Goal: Task Accomplishment & Management: Use online tool/utility

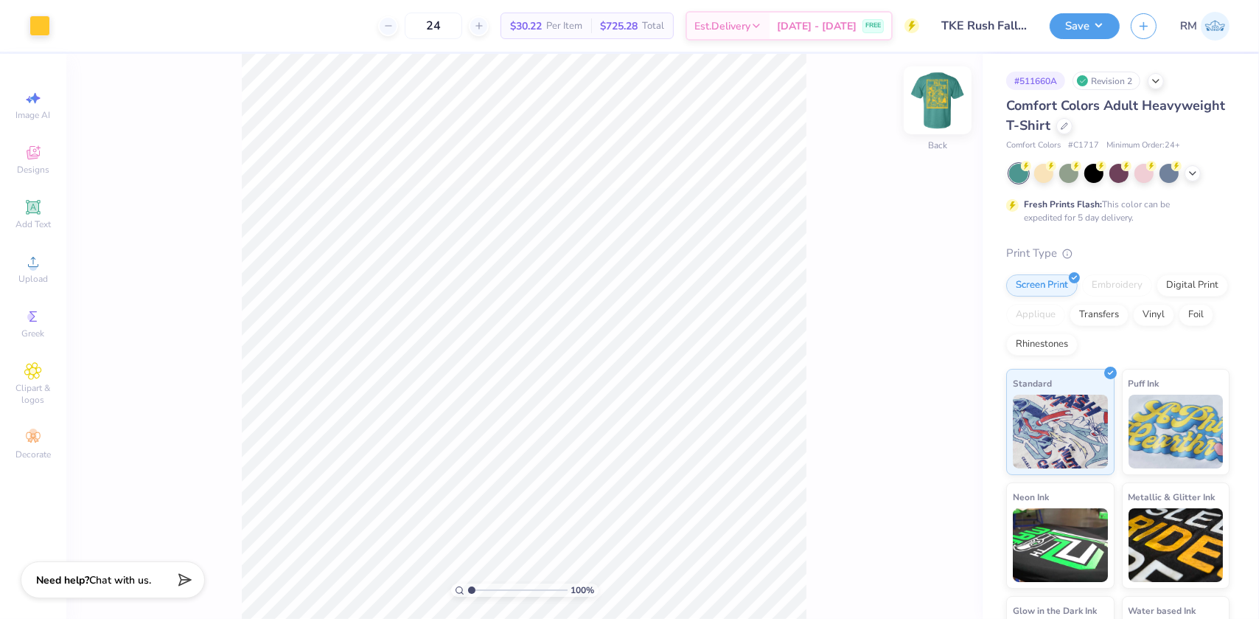
click at [929, 98] on img at bounding box center [937, 100] width 59 height 59
click at [29, 282] on span "Upload" at bounding box center [32, 279] width 29 height 12
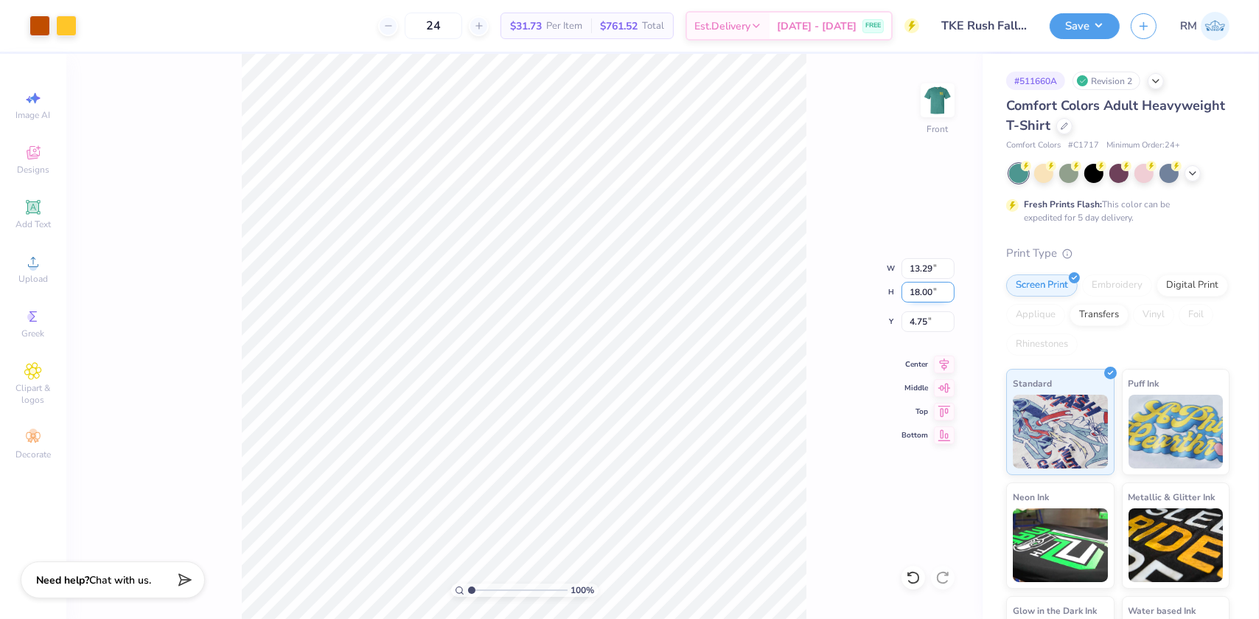
click at [916, 295] on input "18.00" at bounding box center [928, 292] width 53 height 21
type input "15"
type input "11.08"
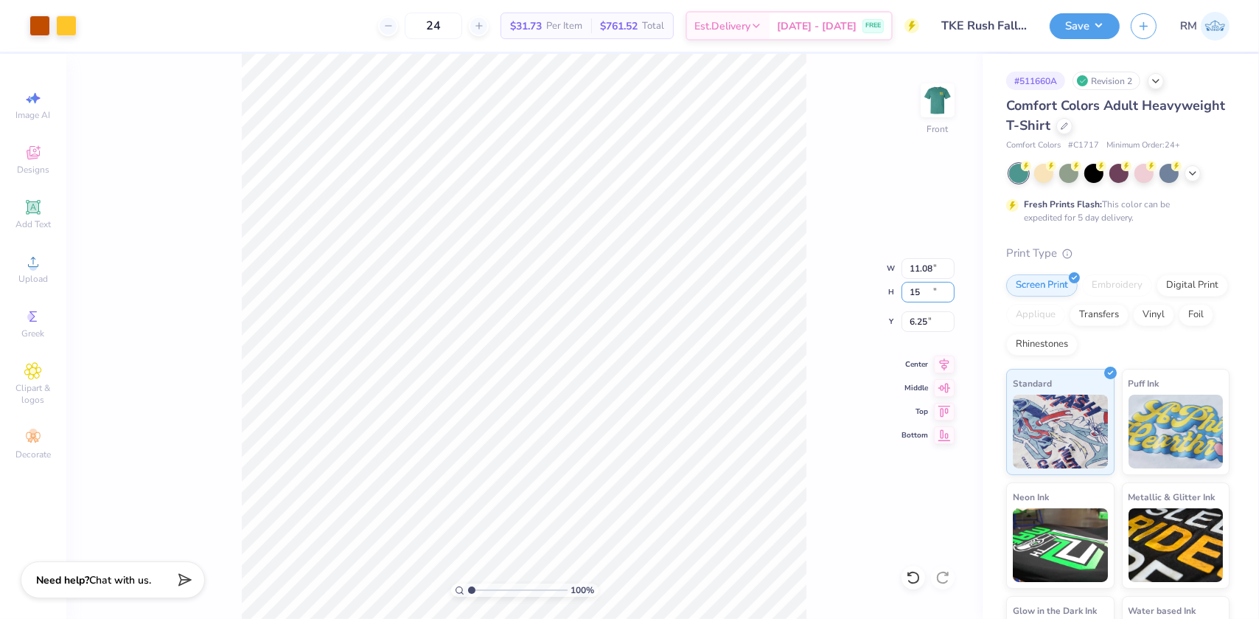
type input "15.00"
click at [927, 320] on input "6.25" at bounding box center [928, 321] width 53 height 21
type input "3.00"
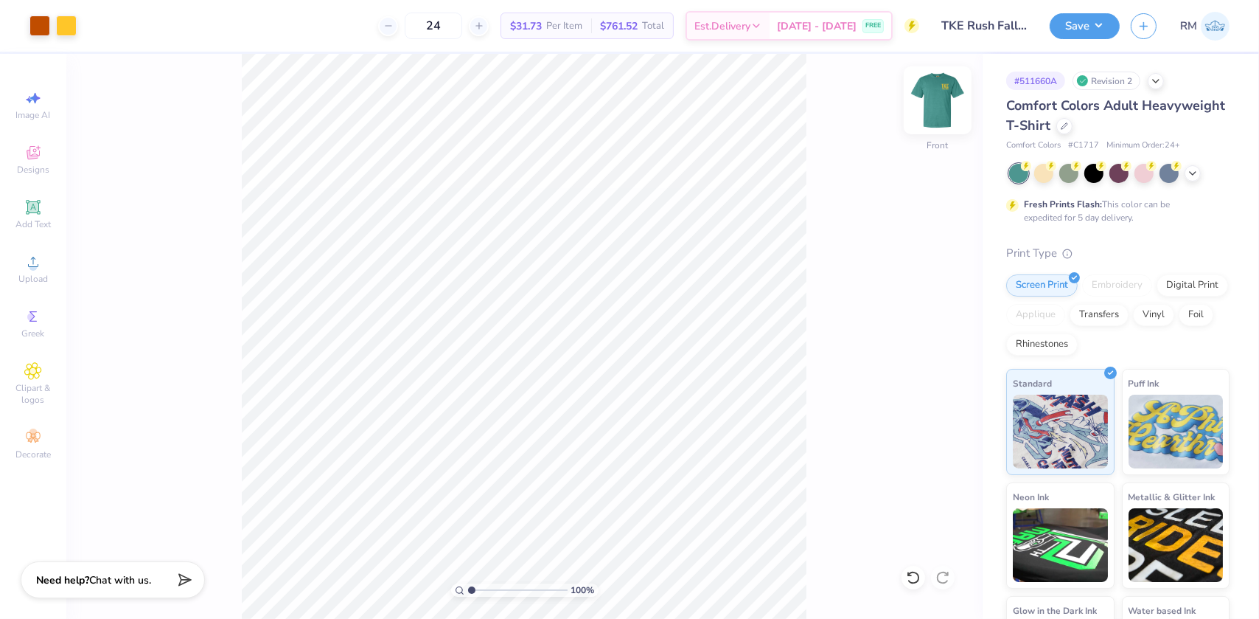
click at [929, 113] on img at bounding box center [937, 100] width 59 height 59
click at [1095, 30] on button "Save" at bounding box center [1085, 24] width 70 height 26
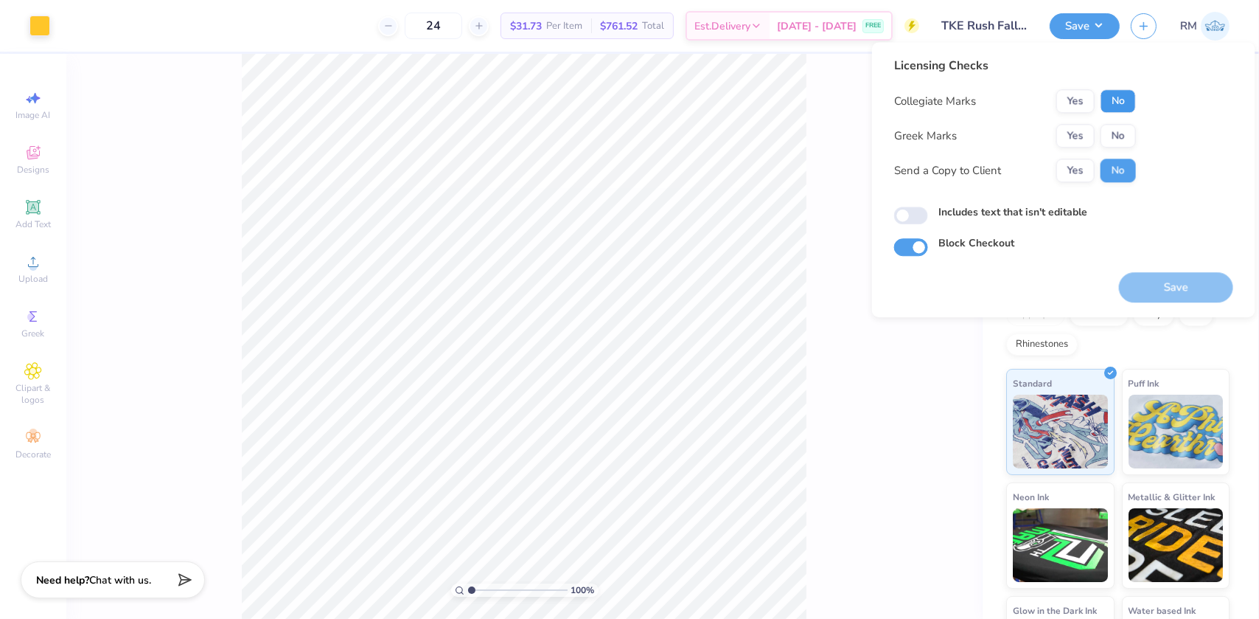
click at [1118, 111] on button "No" at bounding box center [1118, 101] width 35 height 24
click at [1084, 136] on button "Yes" at bounding box center [1076, 136] width 38 height 24
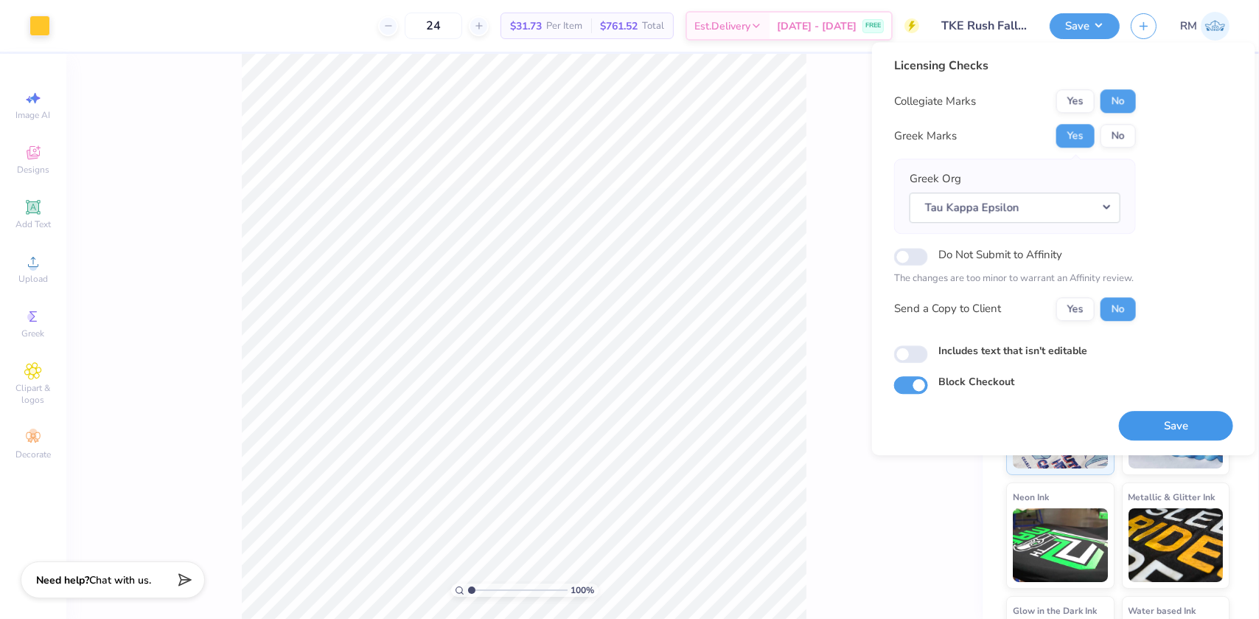
click at [1135, 431] on button "Save" at bounding box center [1176, 426] width 114 height 30
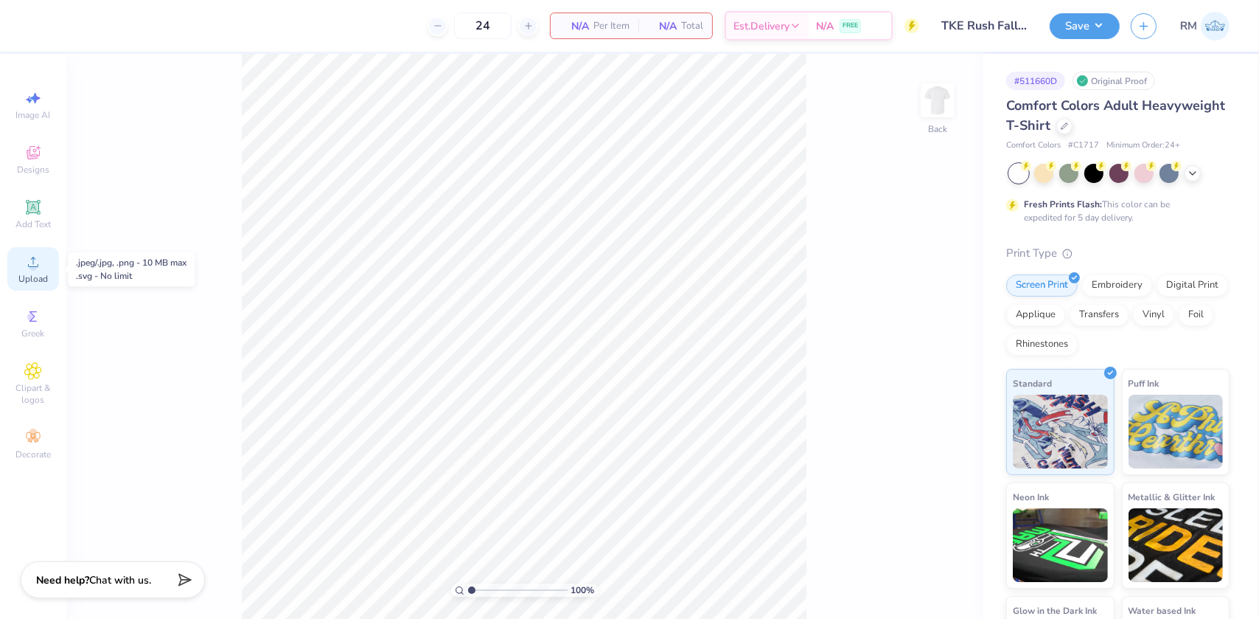
click at [31, 276] on span "Upload" at bounding box center [32, 279] width 29 height 12
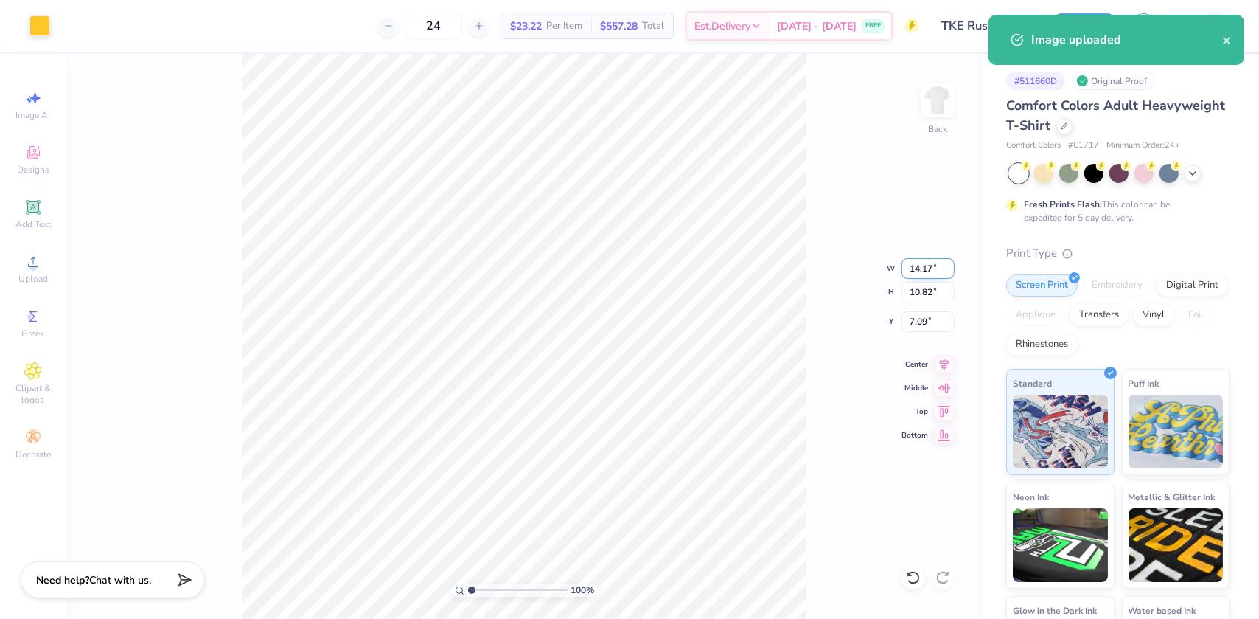
click at [919, 272] on input "14.17" at bounding box center [928, 268] width 53 height 21
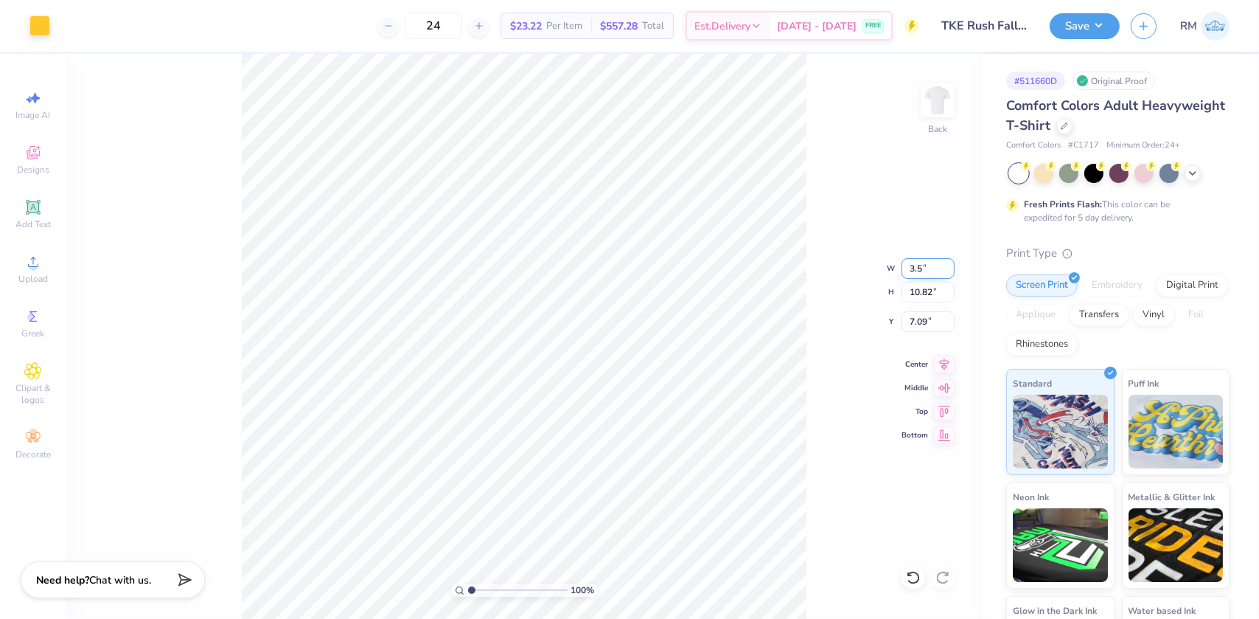
type input "3.50"
type input "2.67"
click at [910, 317] on input "11.16" at bounding box center [928, 321] width 53 height 21
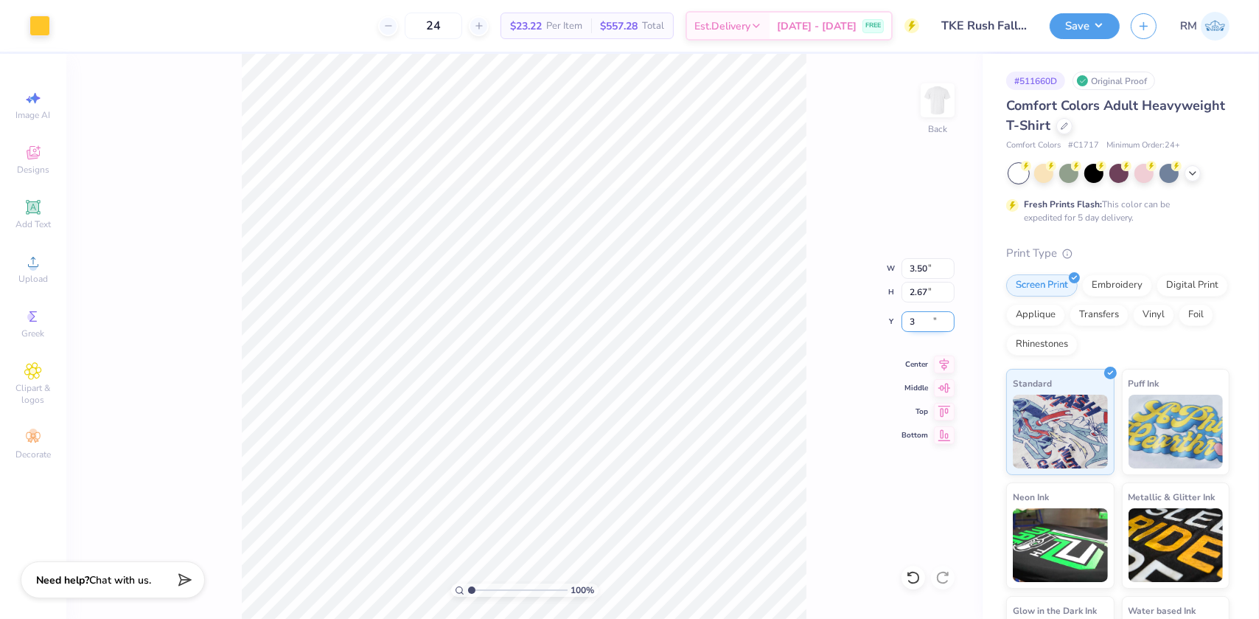
type input "3.00"
click at [933, 118] on img at bounding box center [937, 100] width 59 height 59
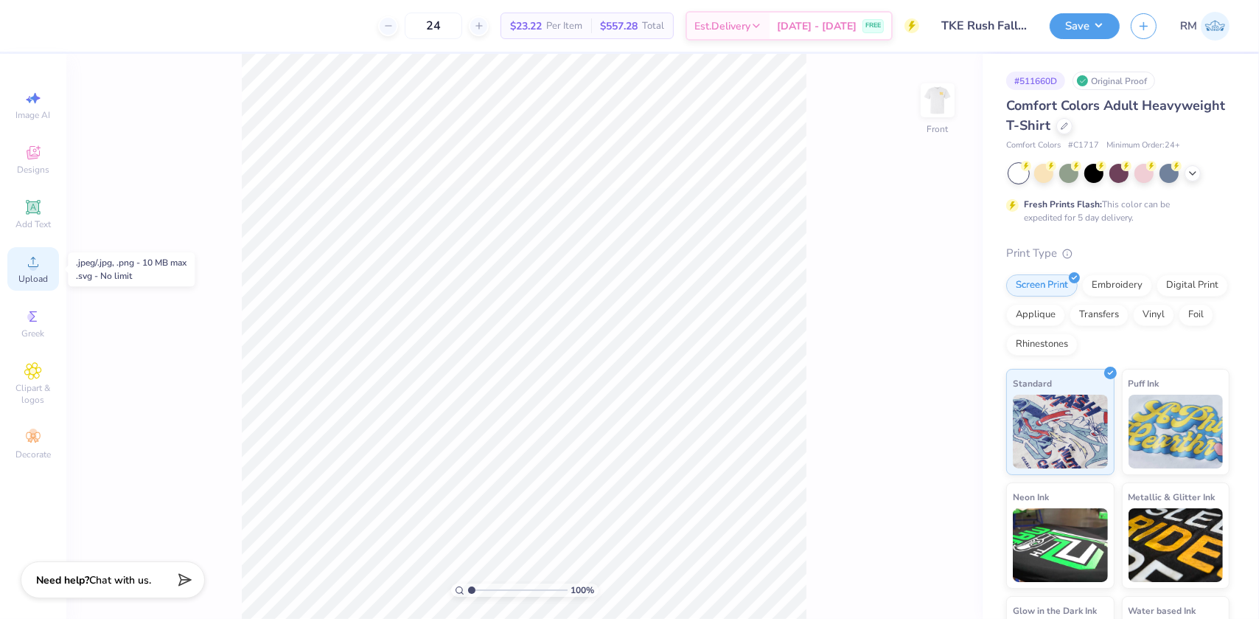
click at [38, 272] on div "Upload" at bounding box center [33, 269] width 52 height 44
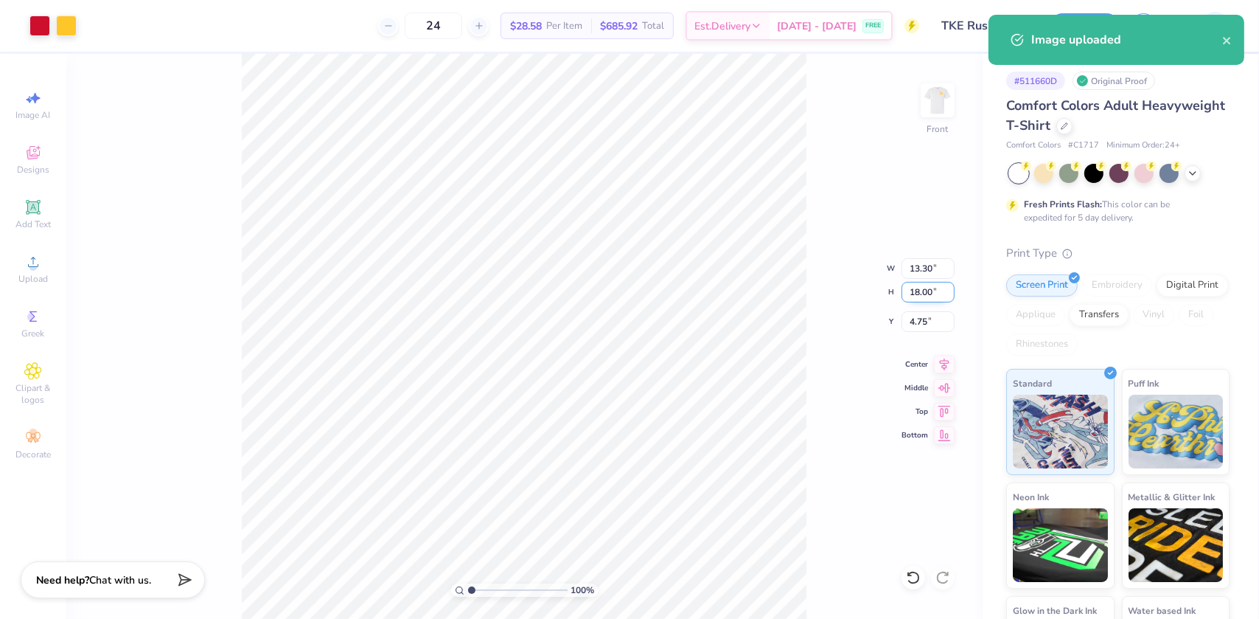
click at [917, 291] on input "18.00" at bounding box center [928, 292] width 53 height 21
type input "15"
type input "11.08"
type input "15.00"
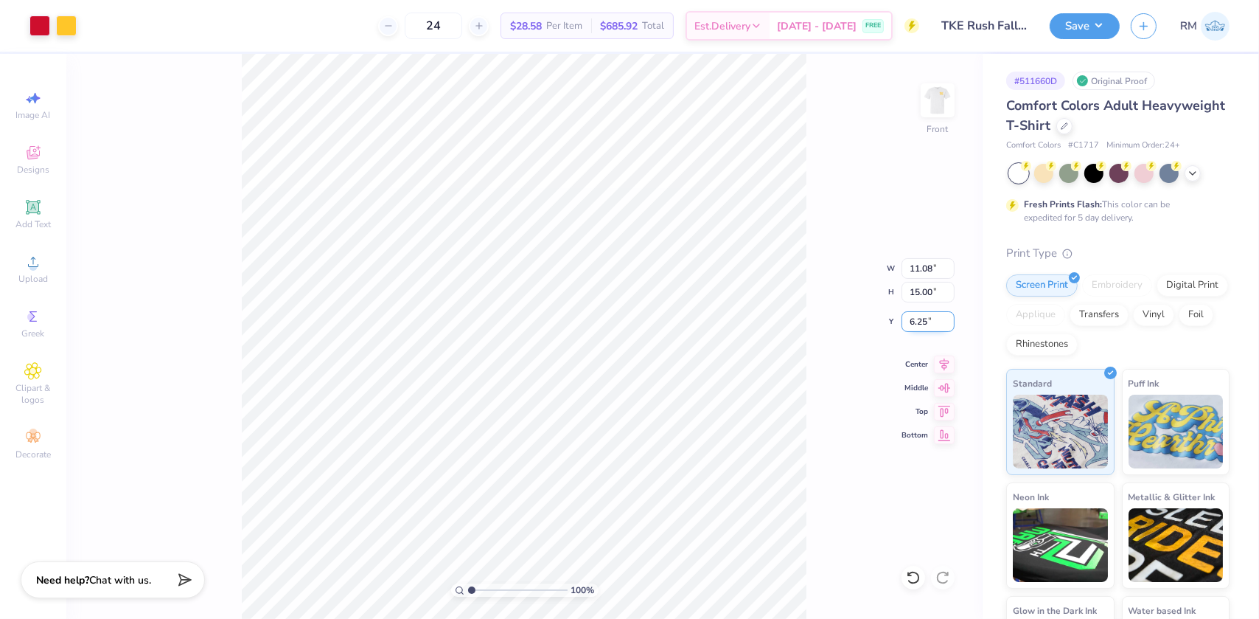
click at [925, 327] on input "6.25" at bounding box center [928, 321] width 53 height 21
type input "3.00"
click at [948, 361] on icon at bounding box center [944, 362] width 21 height 18
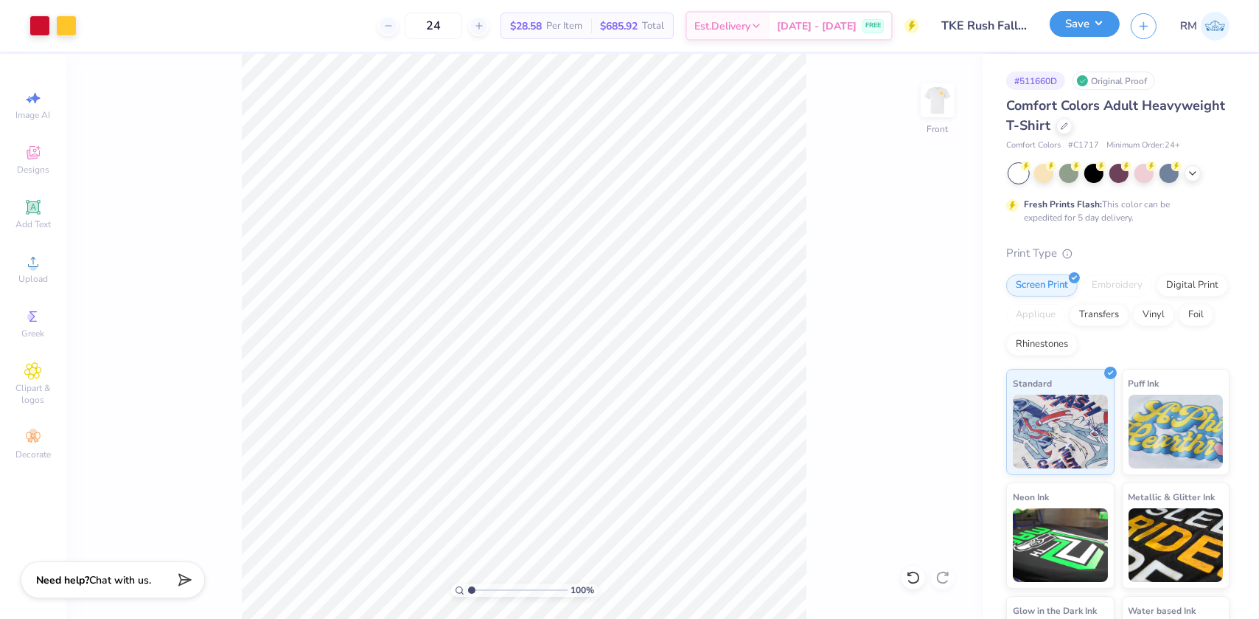
click at [1094, 29] on button "Save" at bounding box center [1085, 24] width 70 height 26
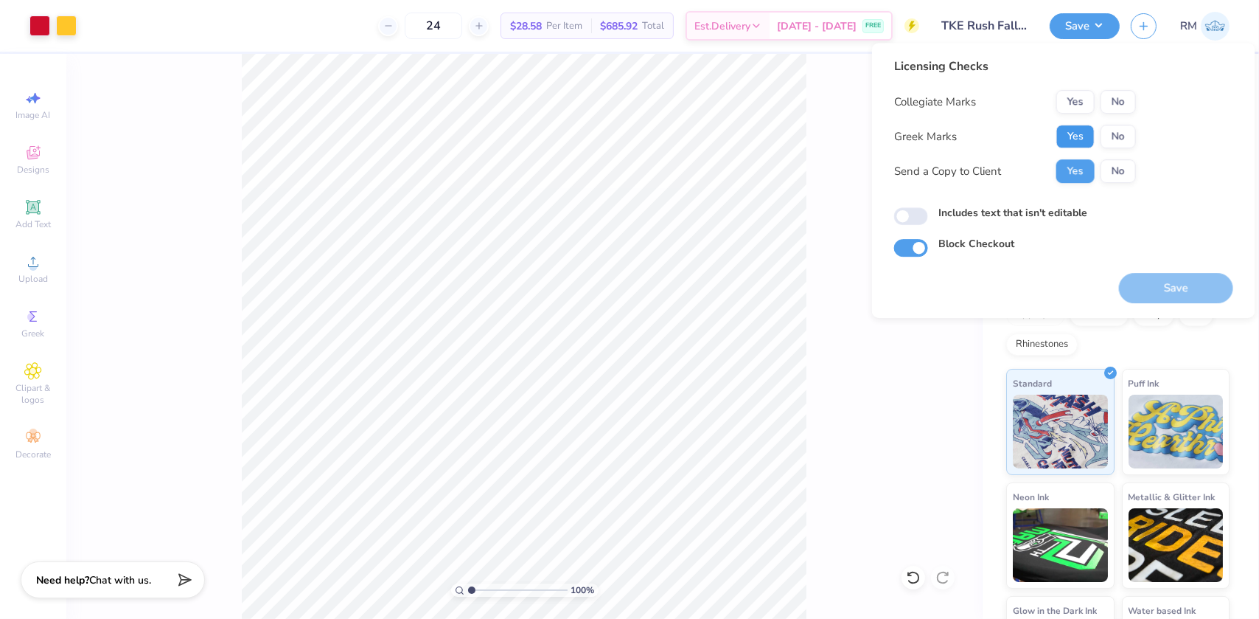
click at [1071, 133] on button "Yes" at bounding box center [1076, 137] width 38 height 24
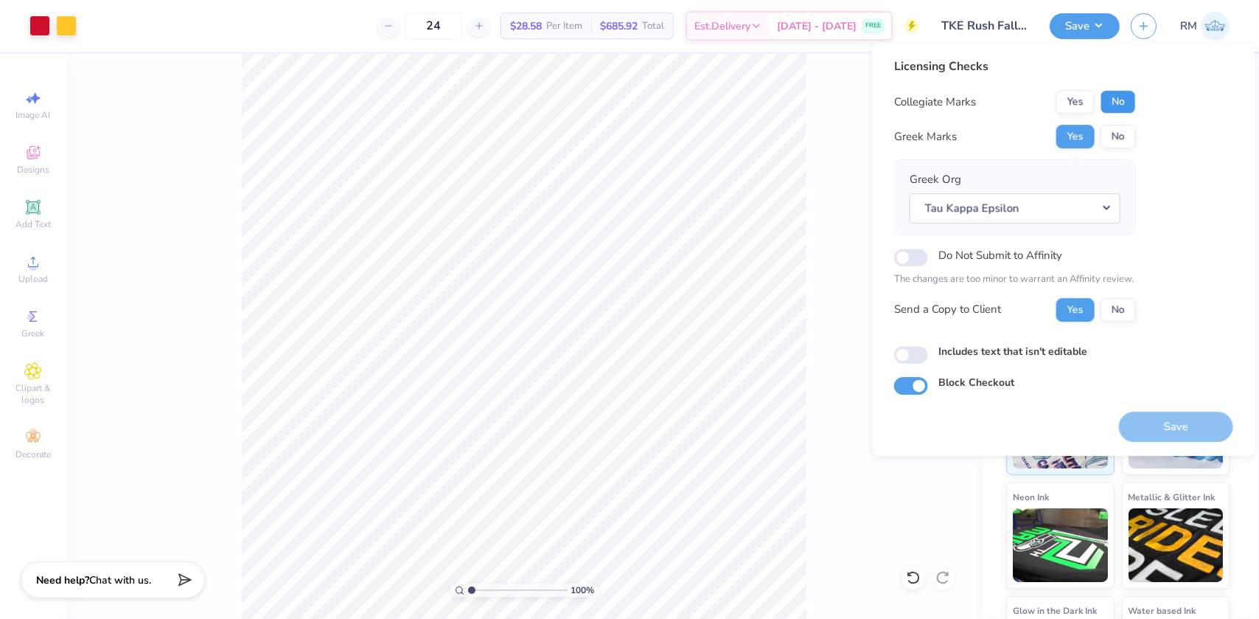
click at [1118, 100] on button "No" at bounding box center [1118, 102] width 35 height 24
click at [900, 258] on input "Do Not Submit to Affinity" at bounding box center [911, 257] width 34 height 18
checkbox input "true"
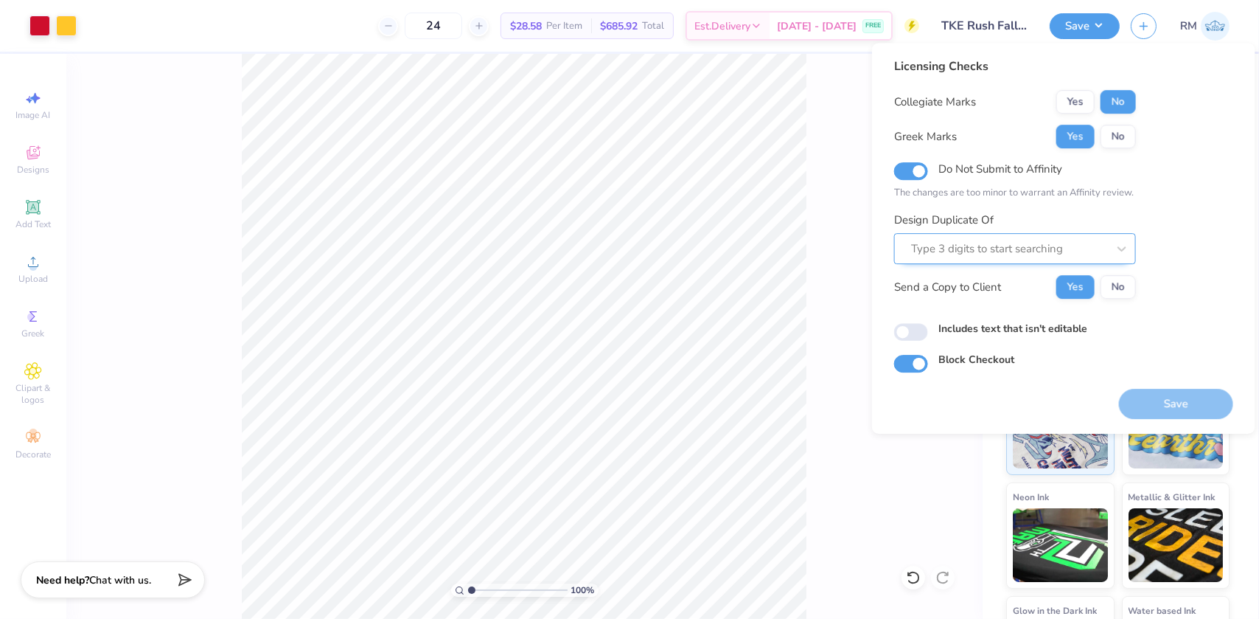
click at [989, 247] on div at bounding box center [1009, 249] width 196 height 20
paste input "511660"
click at [973, 288] on div "511660A" at bounding box center [1015, 288] width 230 height 24
type input "511660"
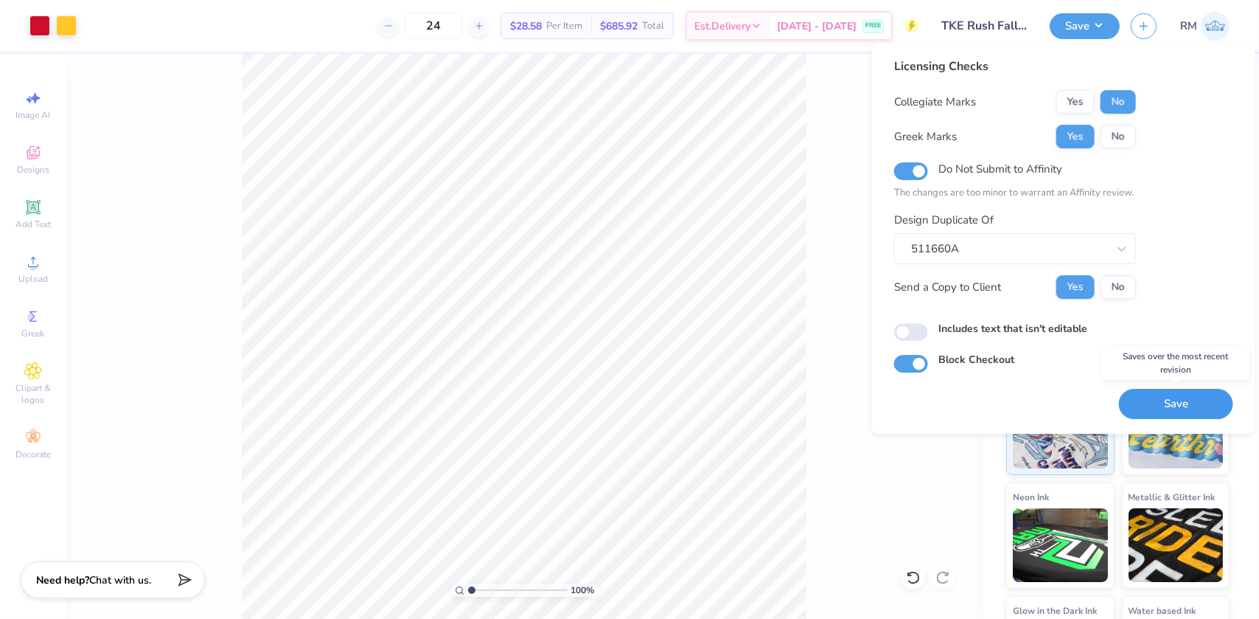
click at [1181, 403] on button "Save" at bounding box center [1176, 404] width 114 height 30
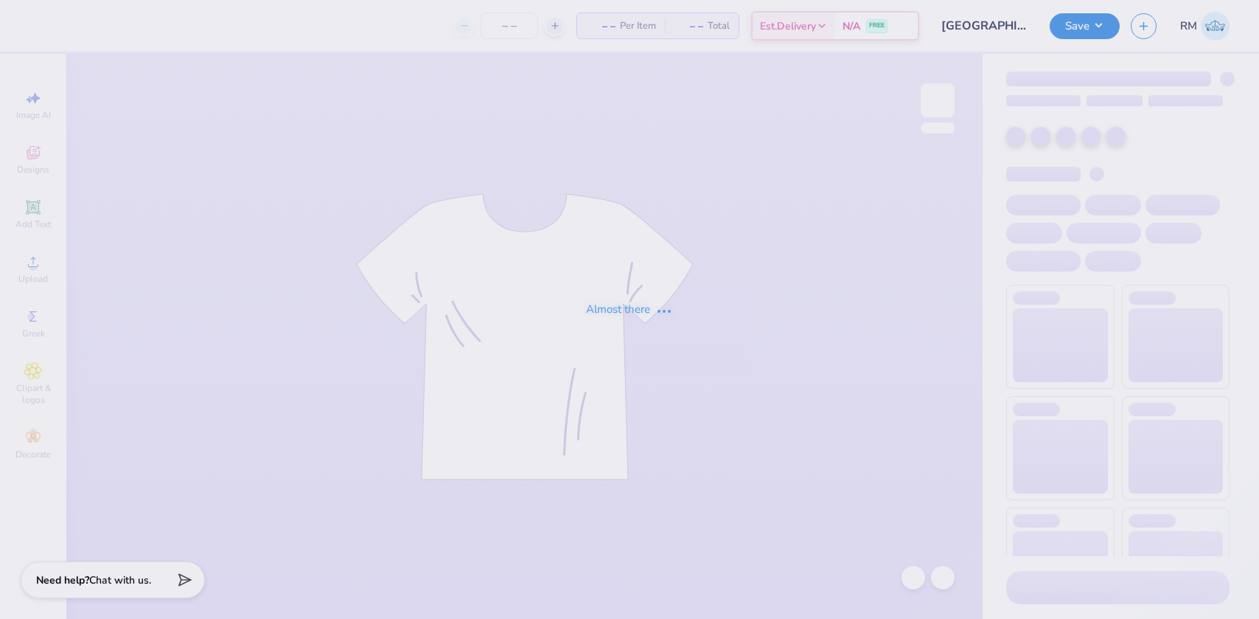
type input "12"
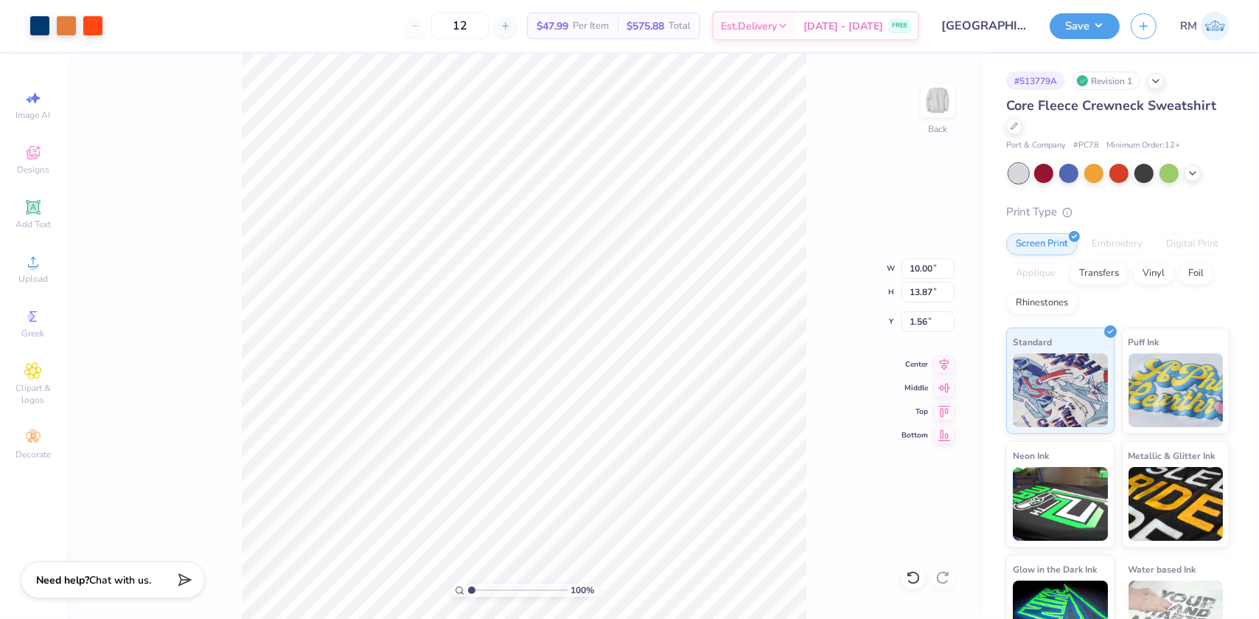
type input "1.56"
click at [911, 572] on icon at bounding box center [913, 577] width 15 height 15
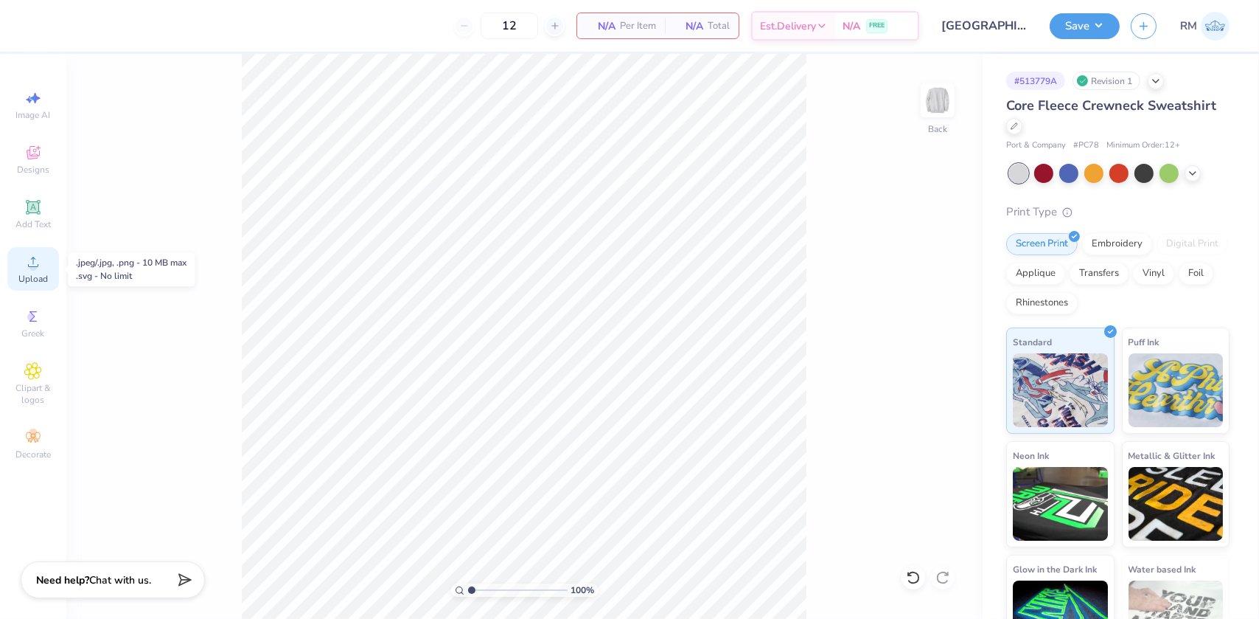
click at [32, 262] on icon at bounding box center [33, 262] width 18 height 18
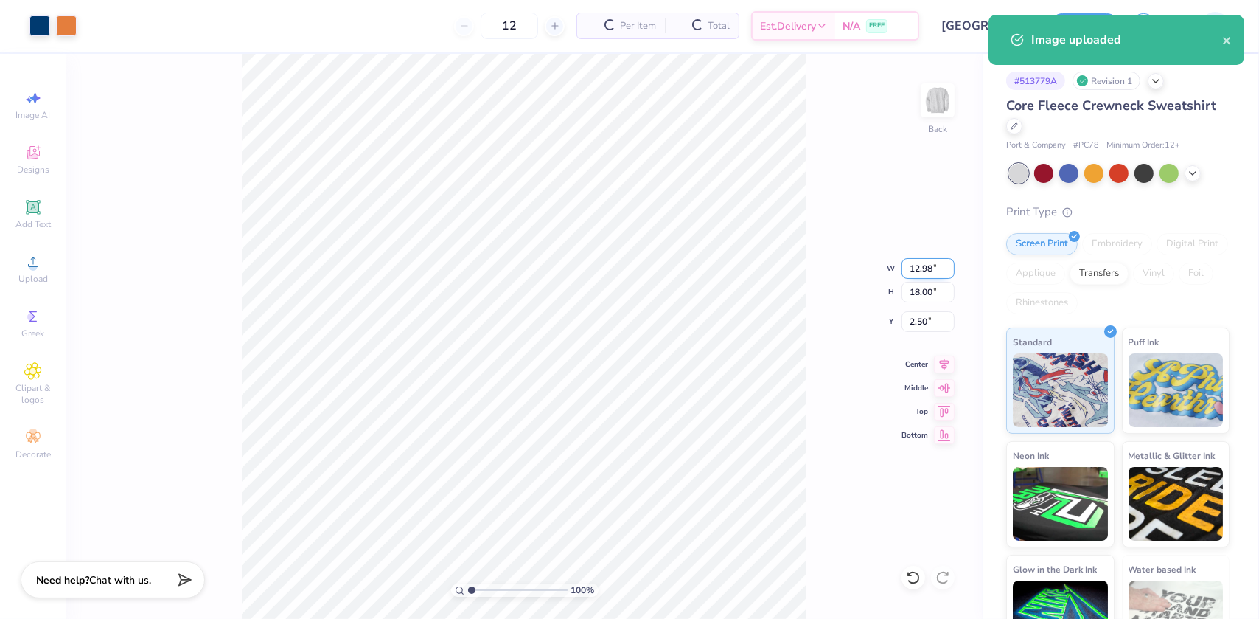
click at [911, 266] on input "12.98" at bounding box center [928, 268] width 53 height 21
type input "10.00"
type input "13.87"
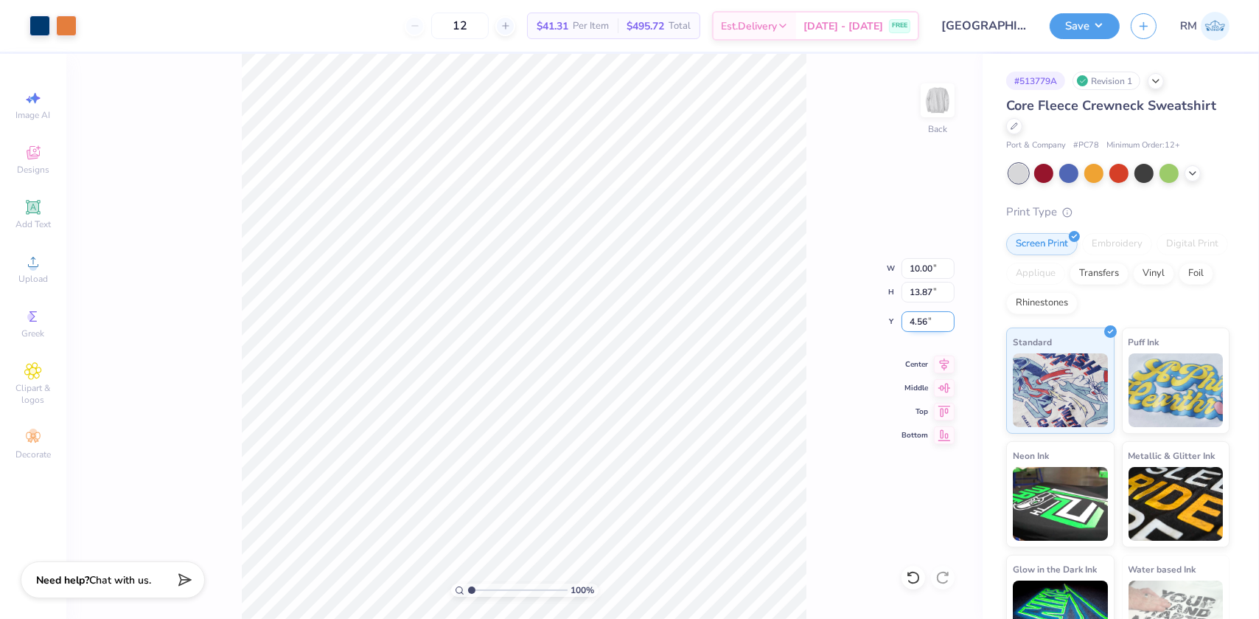
click at [914, 315] on input "4.56" at bounding box center [928, 321] width 53 height 21
type input "3.00"
click at [1068, 11] on div "Save RM" at bounding box center [1154, 26] width 209 height 52
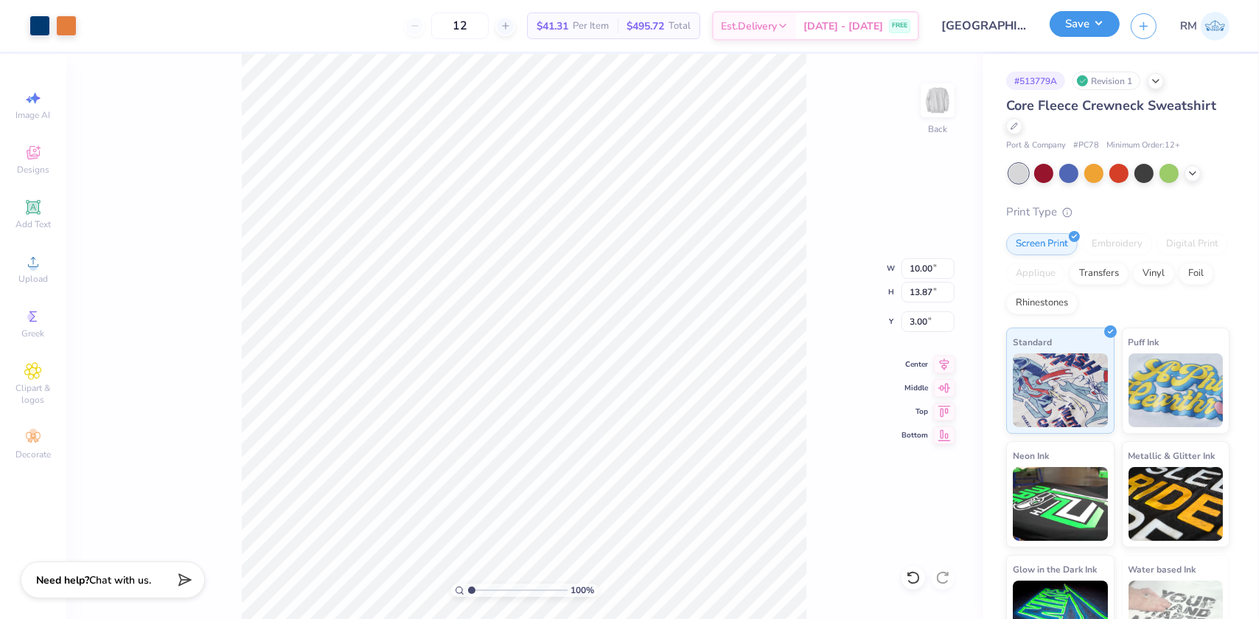
click at [1081, 32] on button "Save" at bounding box center [1085, 24] width 70 height 26
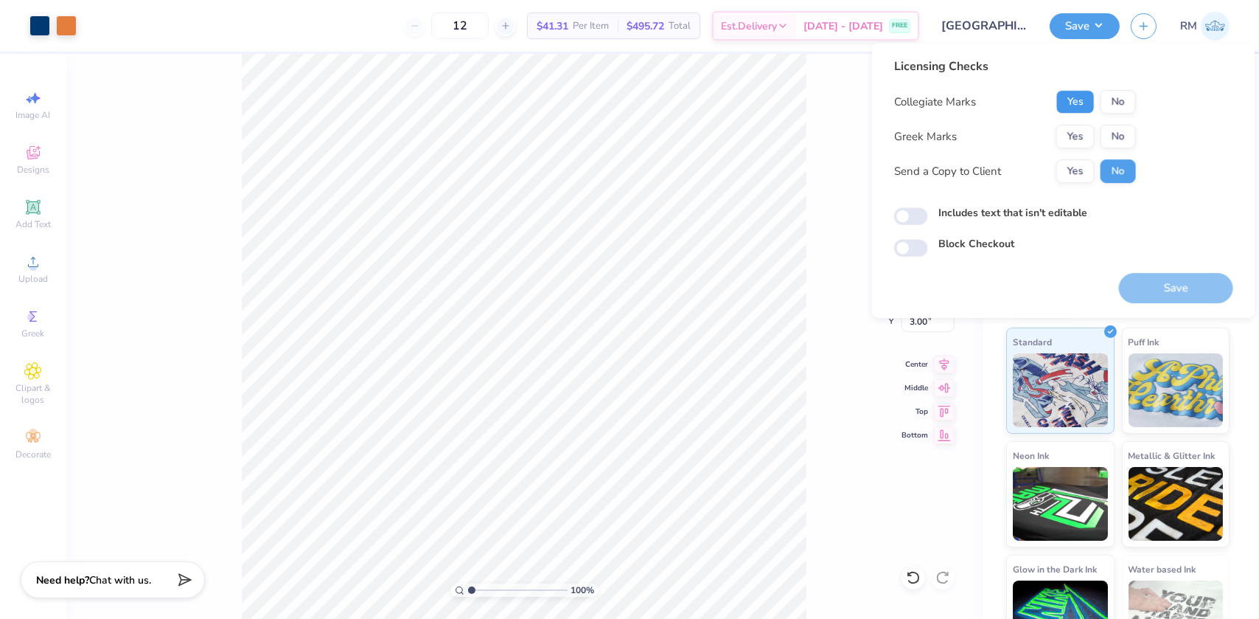
click at [1077, 99] on button "Yes" at bounding box center [1076, 102] width 38 height 24
click at [1074, 135] on button "Yes" at bounding box center [1076, 137] width 38 height 24
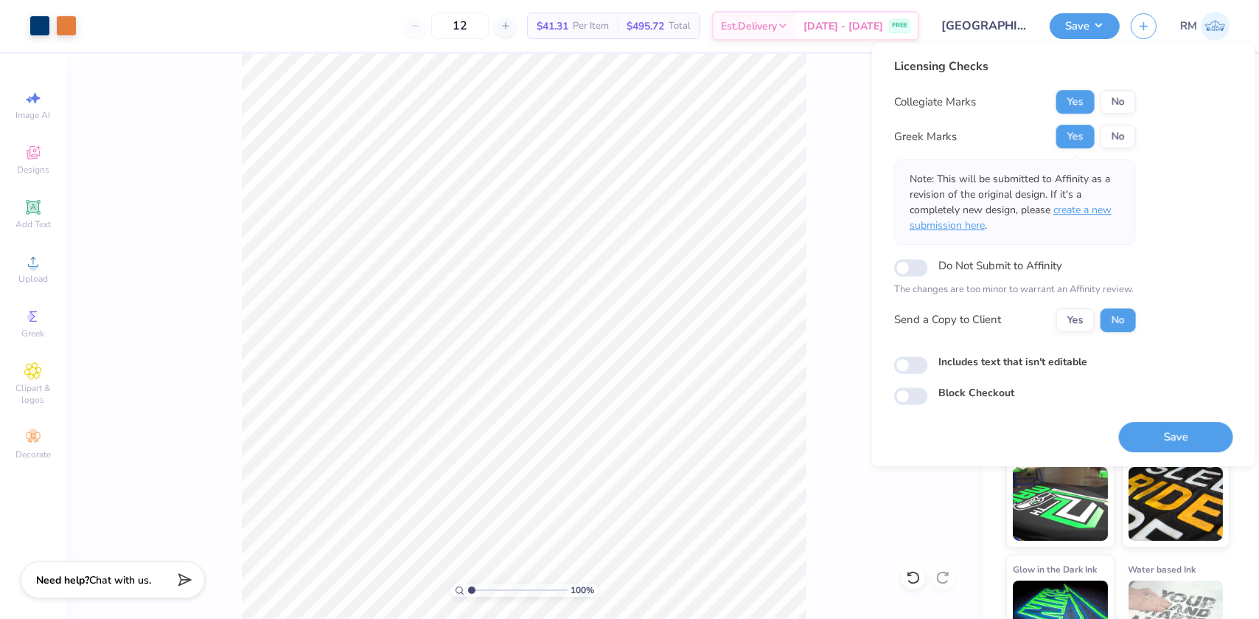
click at [1106, 213] on span "create a new submission here" at bounding box center [1011, 217] width 202 height 29
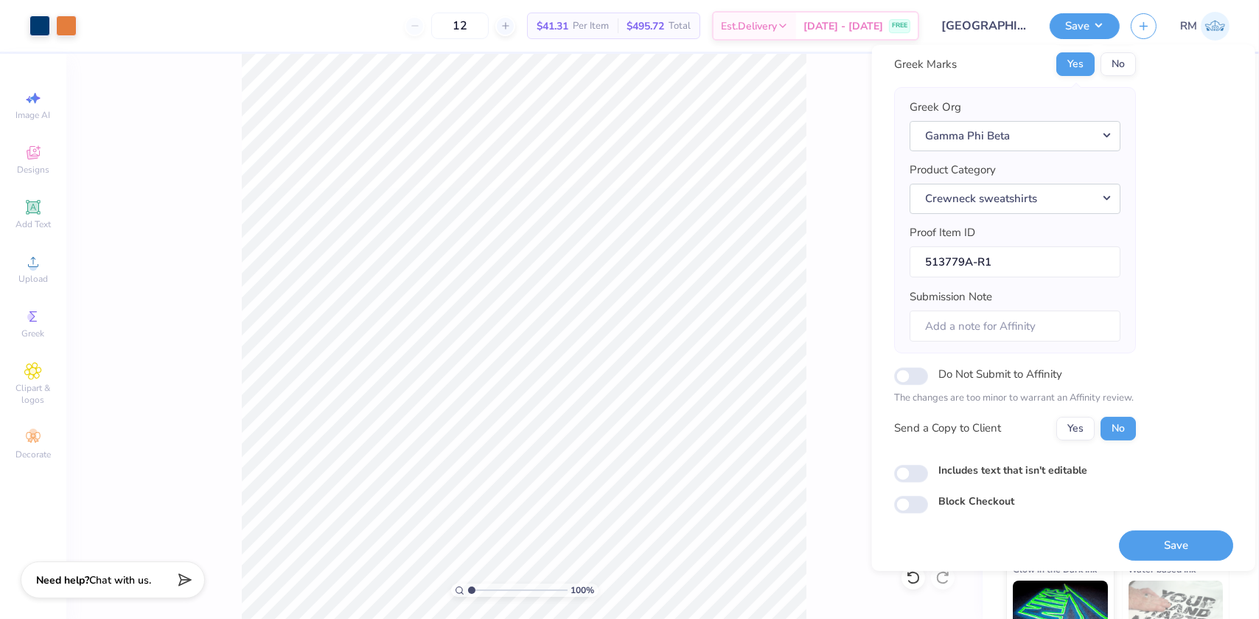
scroll to position [77, 0]
click at [1193, 534] on button "Save" at bounding box center [1176, 542] width 114 height 30
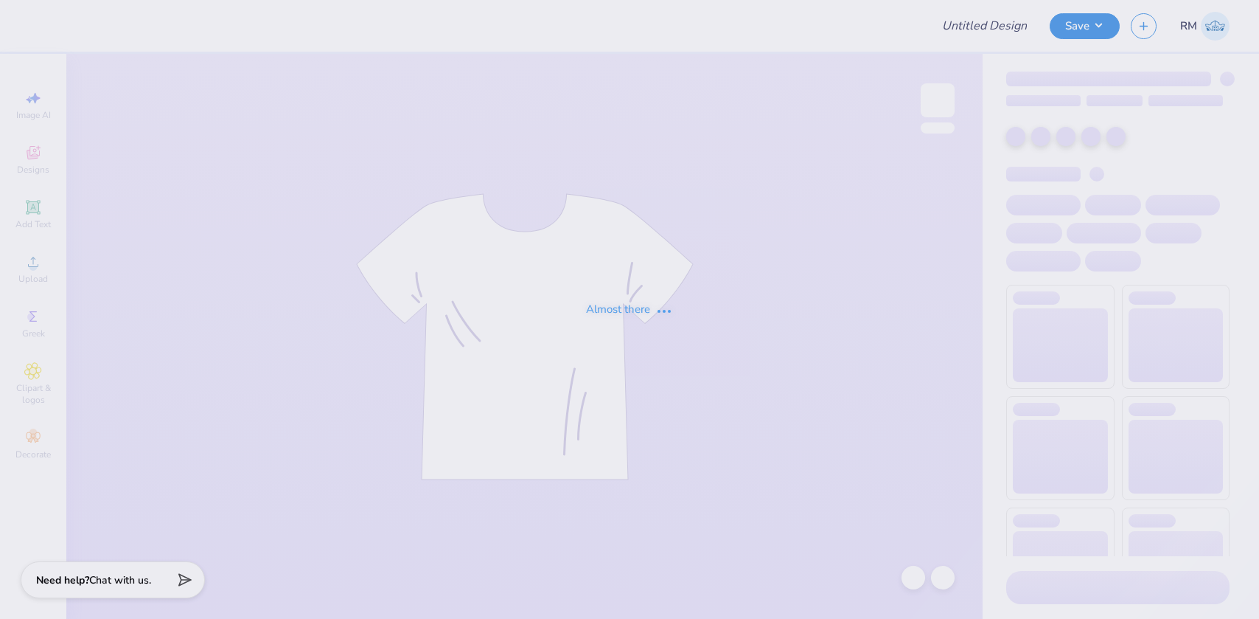
type input "Merch for Delta Zeta"
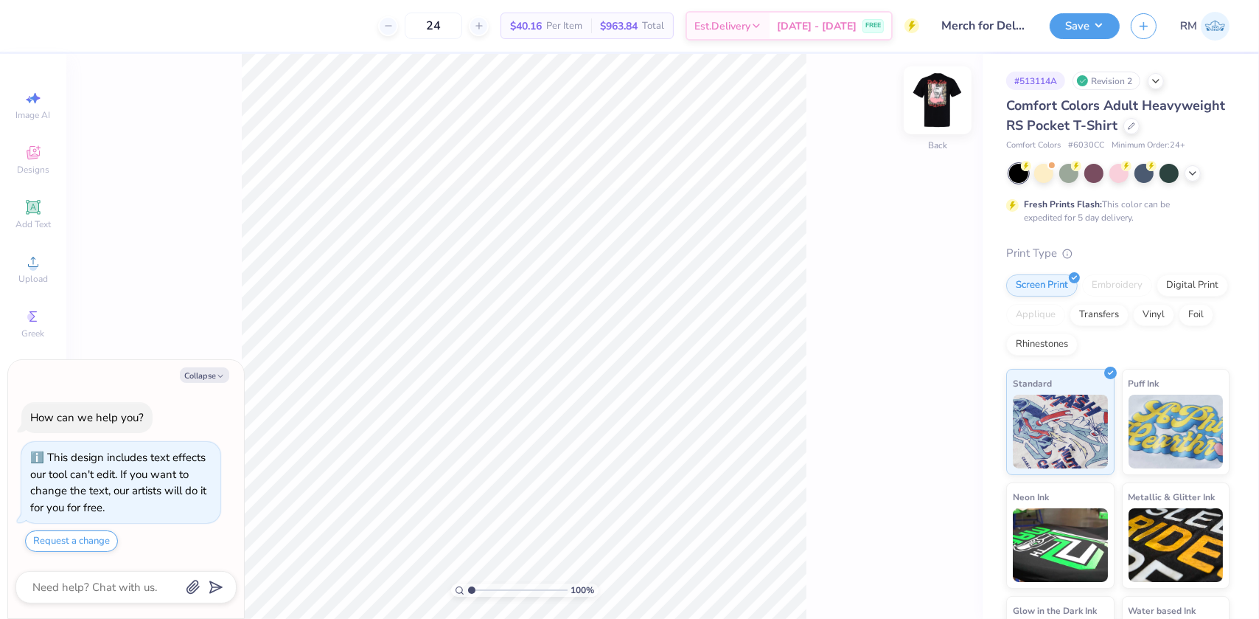
click at [953, 111] on img at bounding box center [937, 100] width 59 height 59
type textarea "x"
drag, startPoint x: 480, startPoint y: 590, endPoint x: 458, endPoint y: 585, distance: 22.6
type input "1"
click at [468, 589] on input "range" at bounding box center [518, 589] width 100 height 13
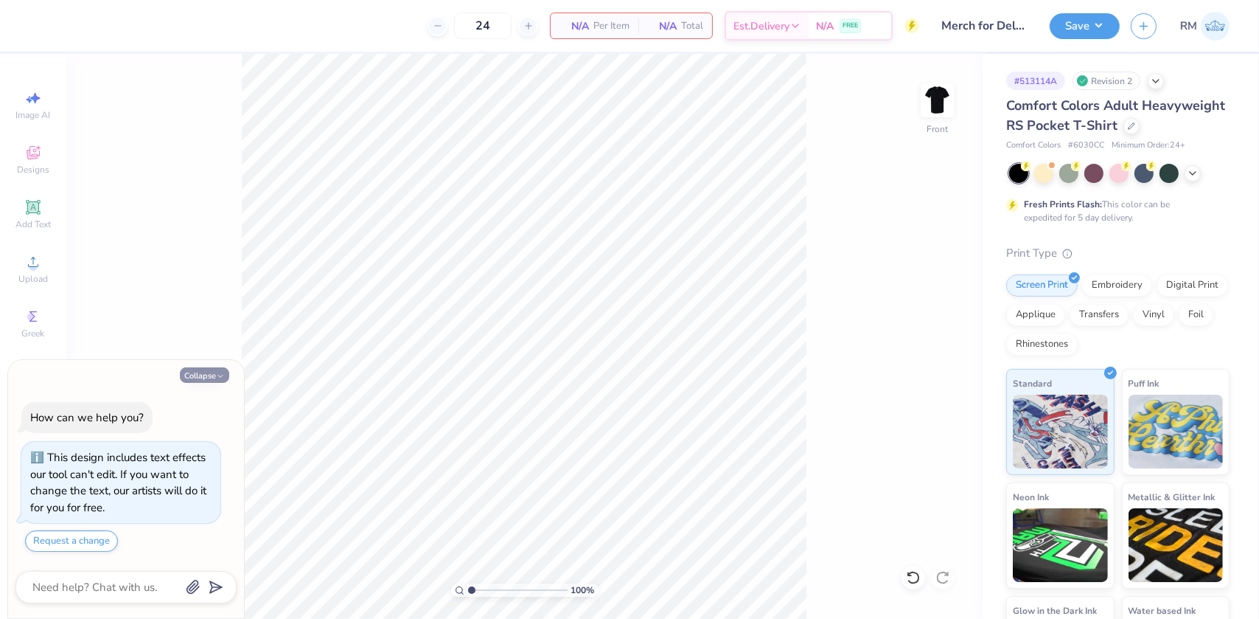
click at [201, 378] on button "Collapse" at bounding box center [204, 374] width 49 height 15
type textarea "x"
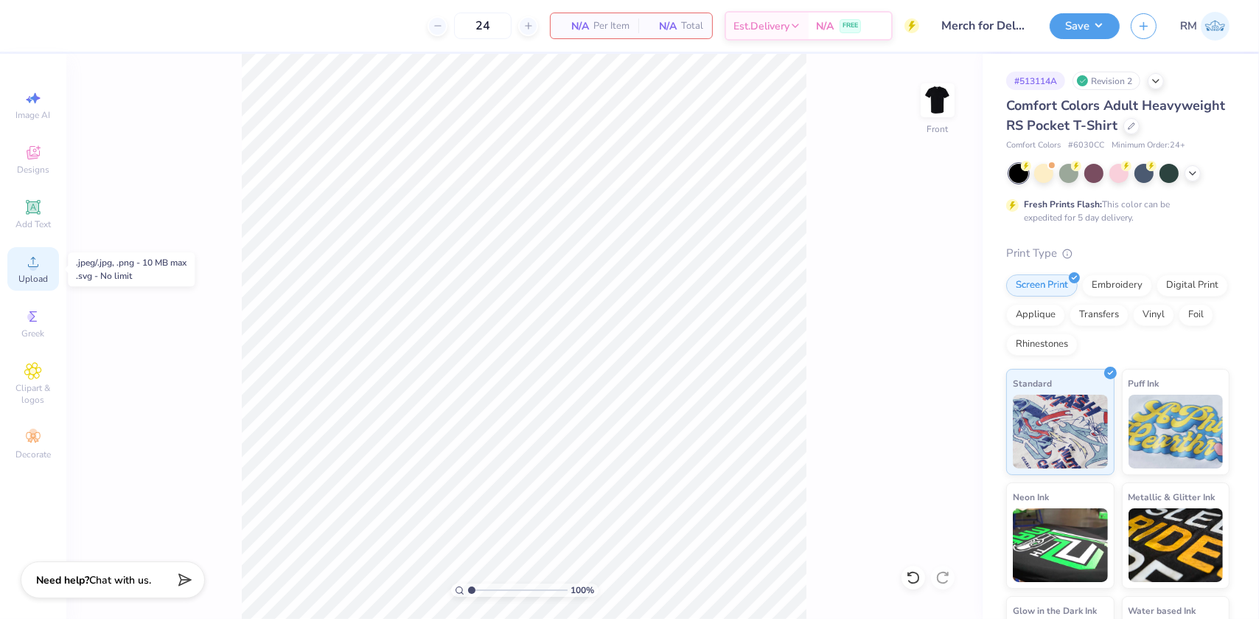
click at [30, 254] on icon at bounding box center [33, 262] width 18 height 18
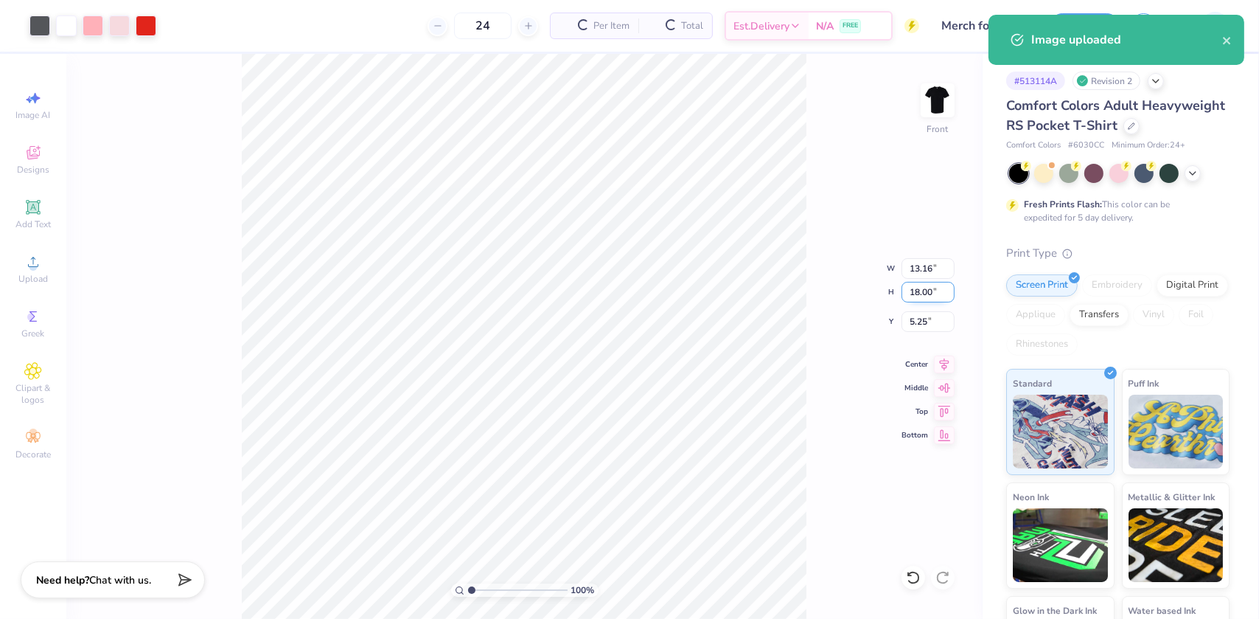
click at [918, 299] on input "18.00" at bounding box center [928, 292] width 53 height 21
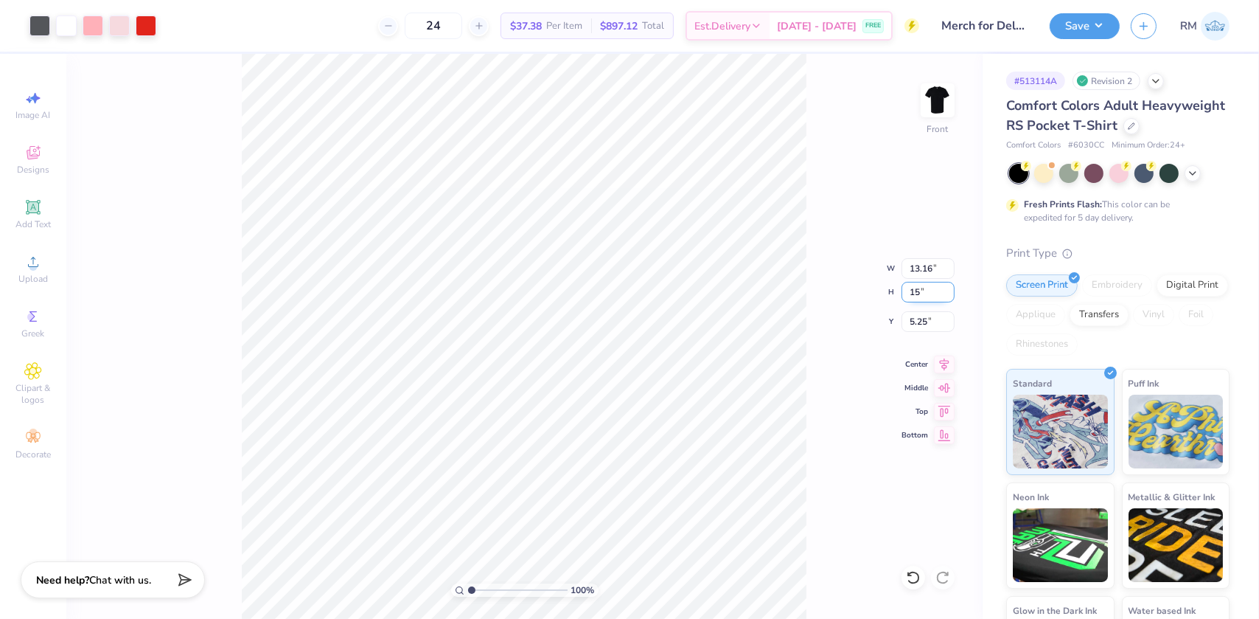
type input "15"
type input "10.97"
type input "15.00"
click at [918, 323] on input "6.75" at bounding box center [928, 321] width 53 height 21
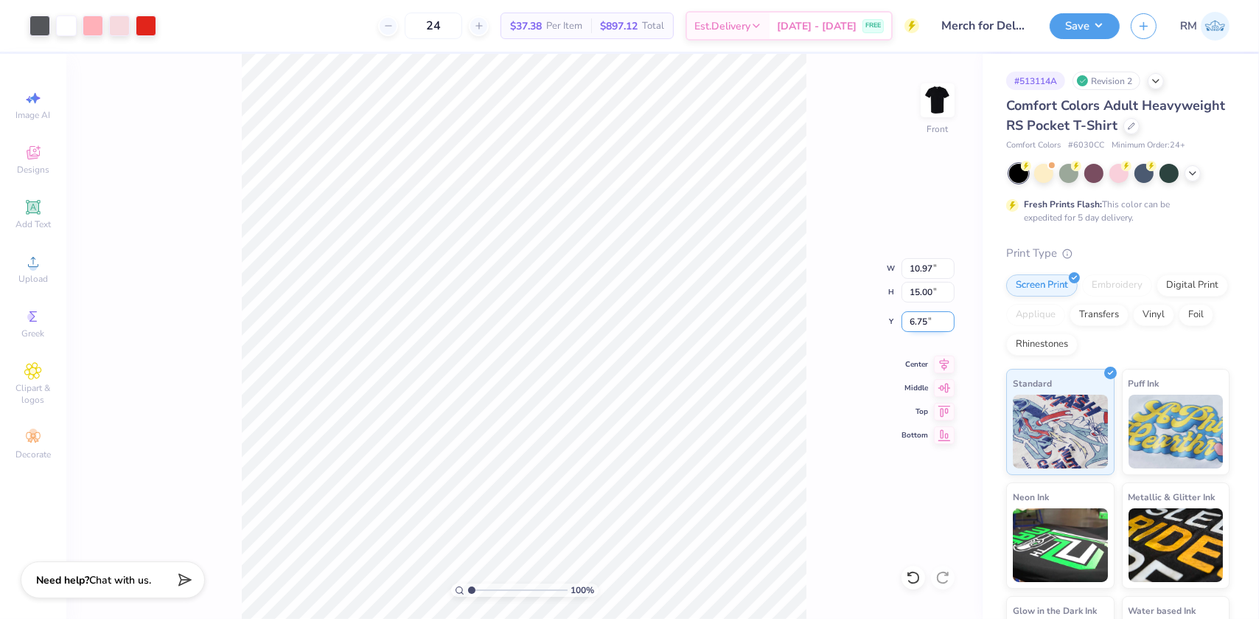
click at [918, 323] on input "6.75" at bounding box center [928, 321] width 53 height 21
type input "3.00"
click at [814, 483] on div "100 % Front W 10.97 10.97 " H 15.00 15.00 " Y 3.00 3.00 " Center Middle Top Bot…" at bounding box center [524, 336] width 916 height 565
click at [1084, 24] on button "Save" at bounding box center [1085, 24] width 70 height 26
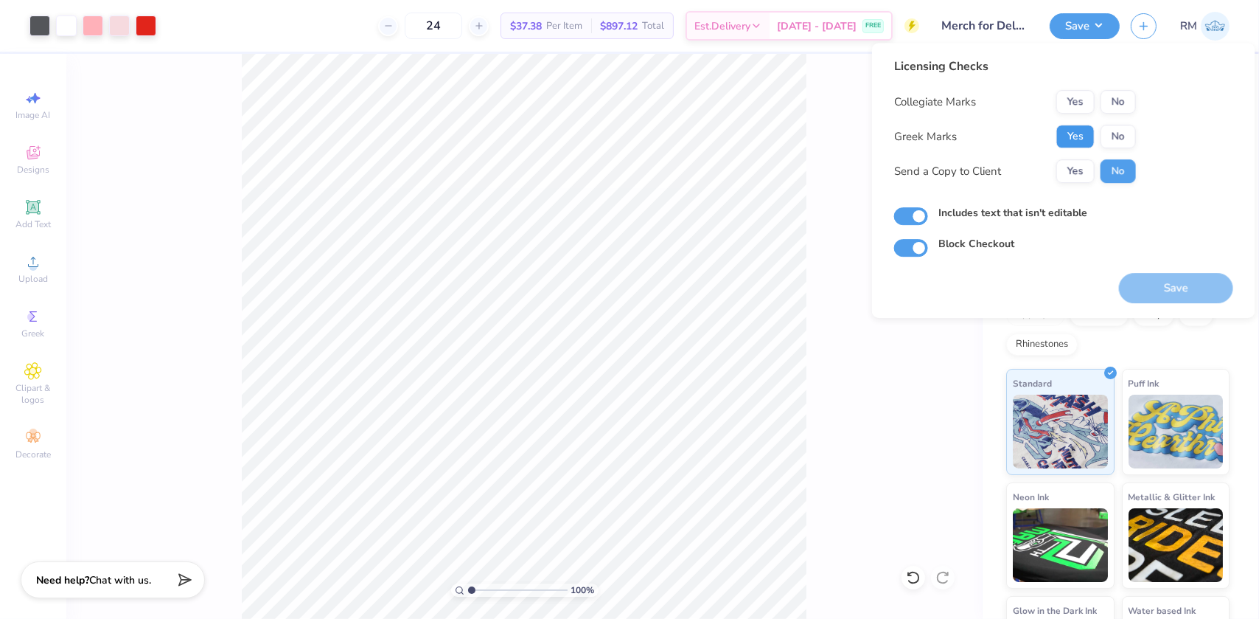
click at [1061, 133] on button "Yes" at bounding box center [1076, 137] width 38 height 24
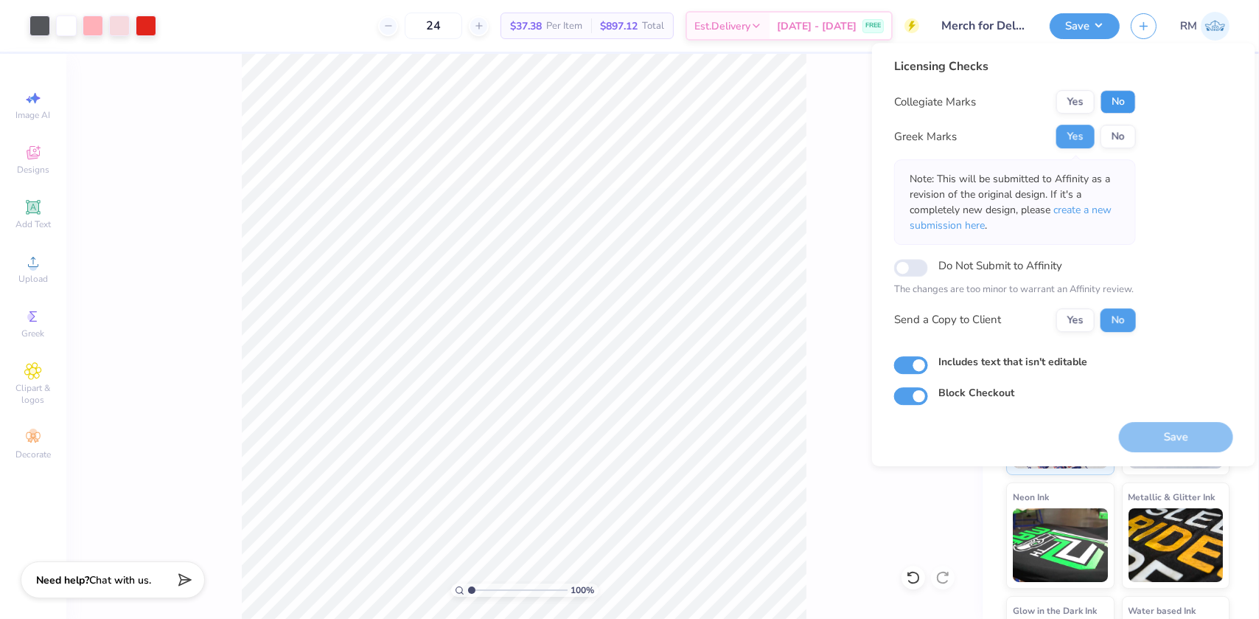
click at [1114, 94] on button "No" at bounding box center [1118, 102] width 35 height 24
click at [1091, 213] on span "create a new submission here" at bounding box center [1011, 217] width 202 height 29
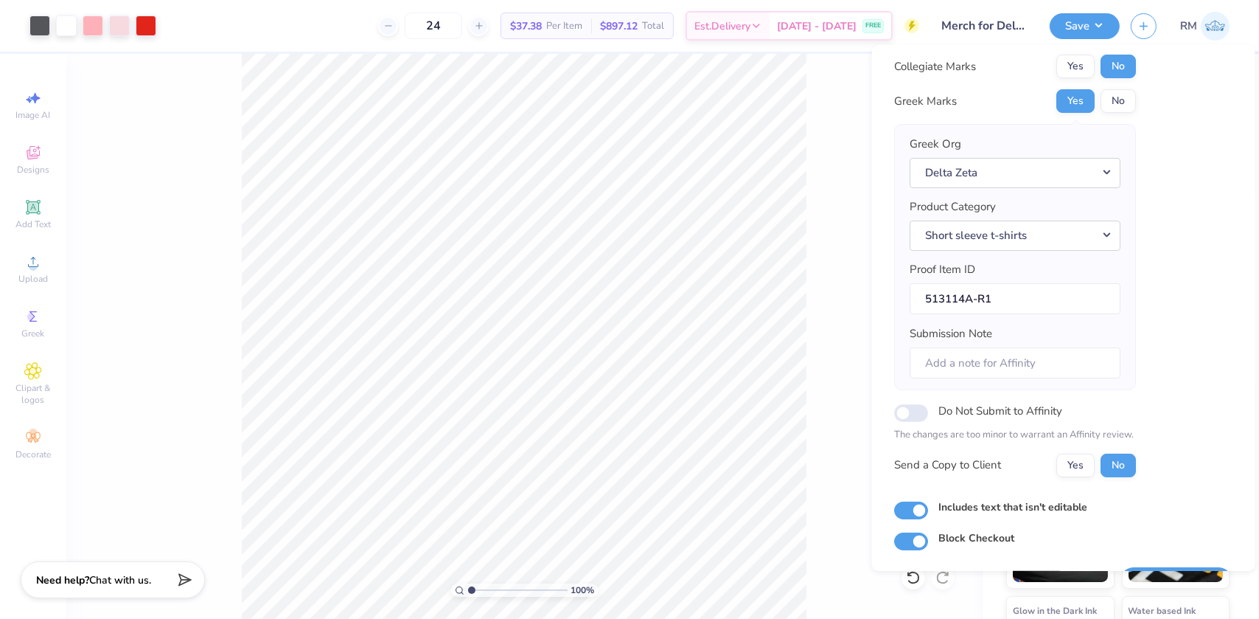
scroll to position [77, 0]
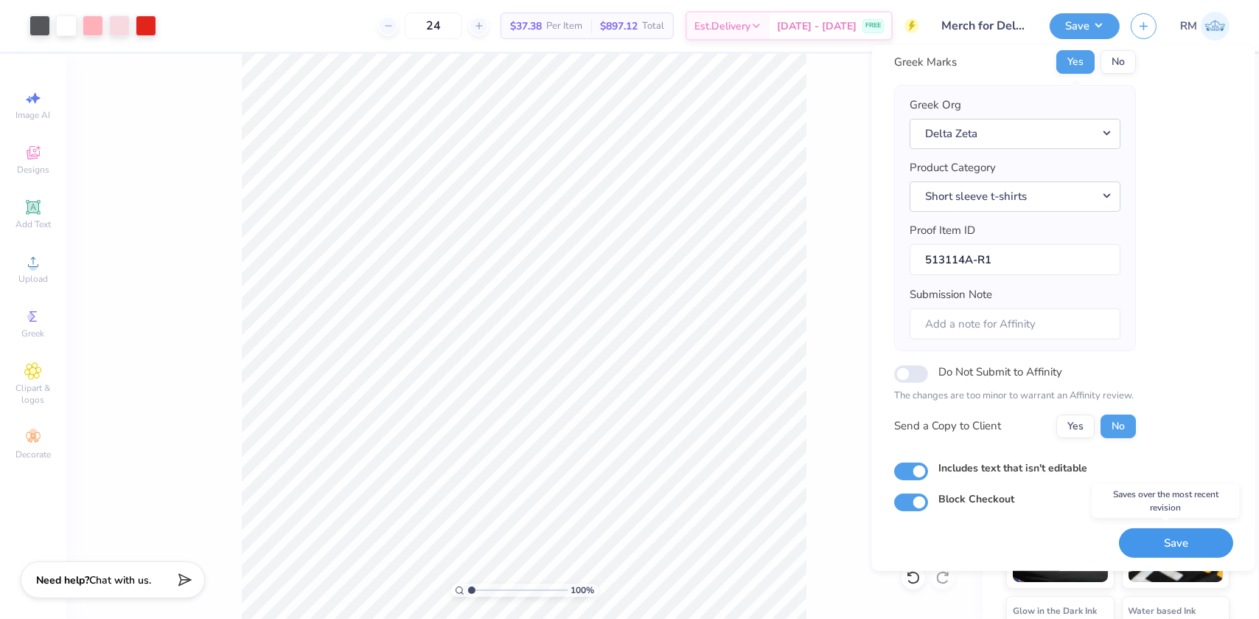
click at [1135, 547] on button "Save" at bounding box center [1176, 542] width 114 height 30
